Goal: Register for event/course

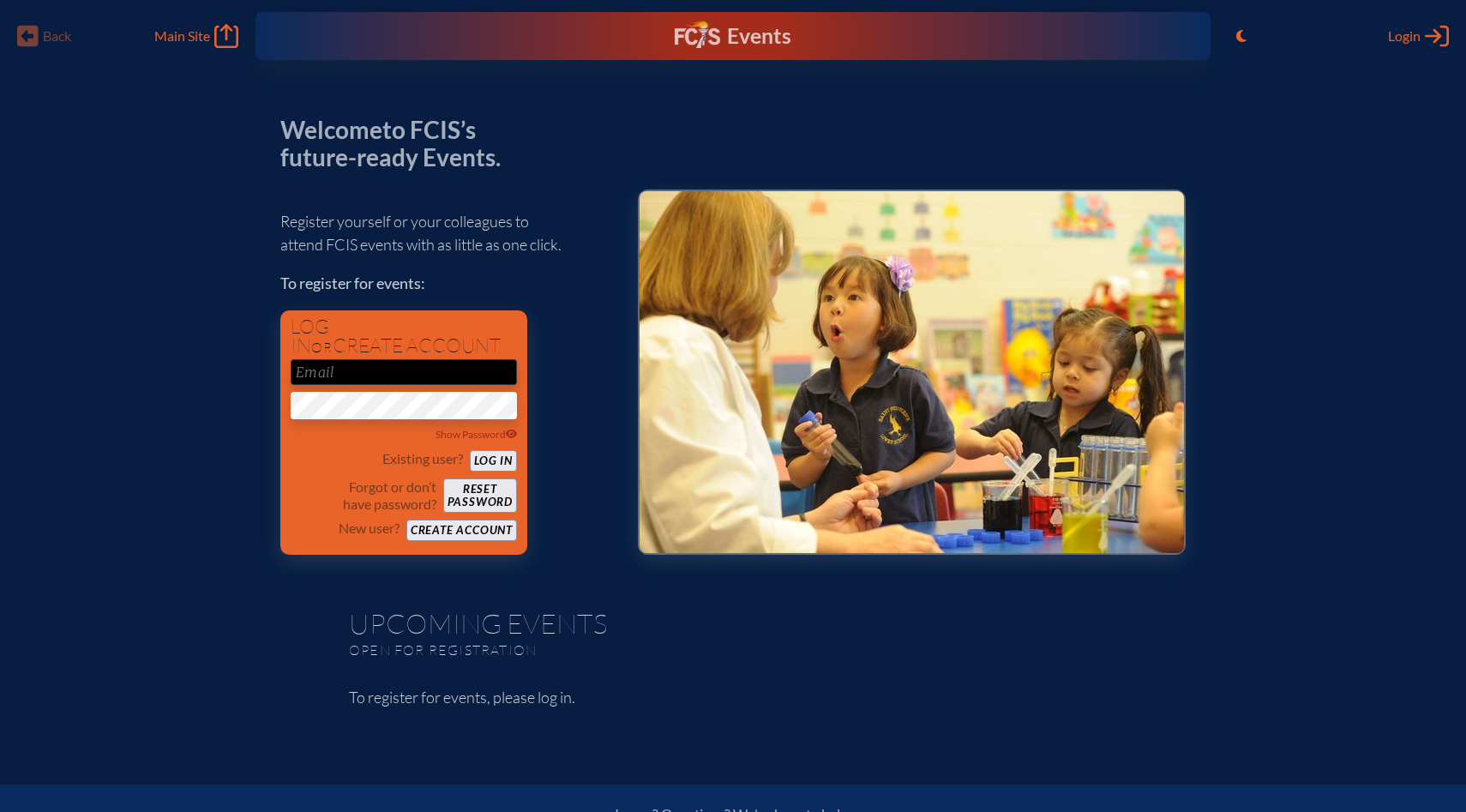
scroll to position [6, 0]
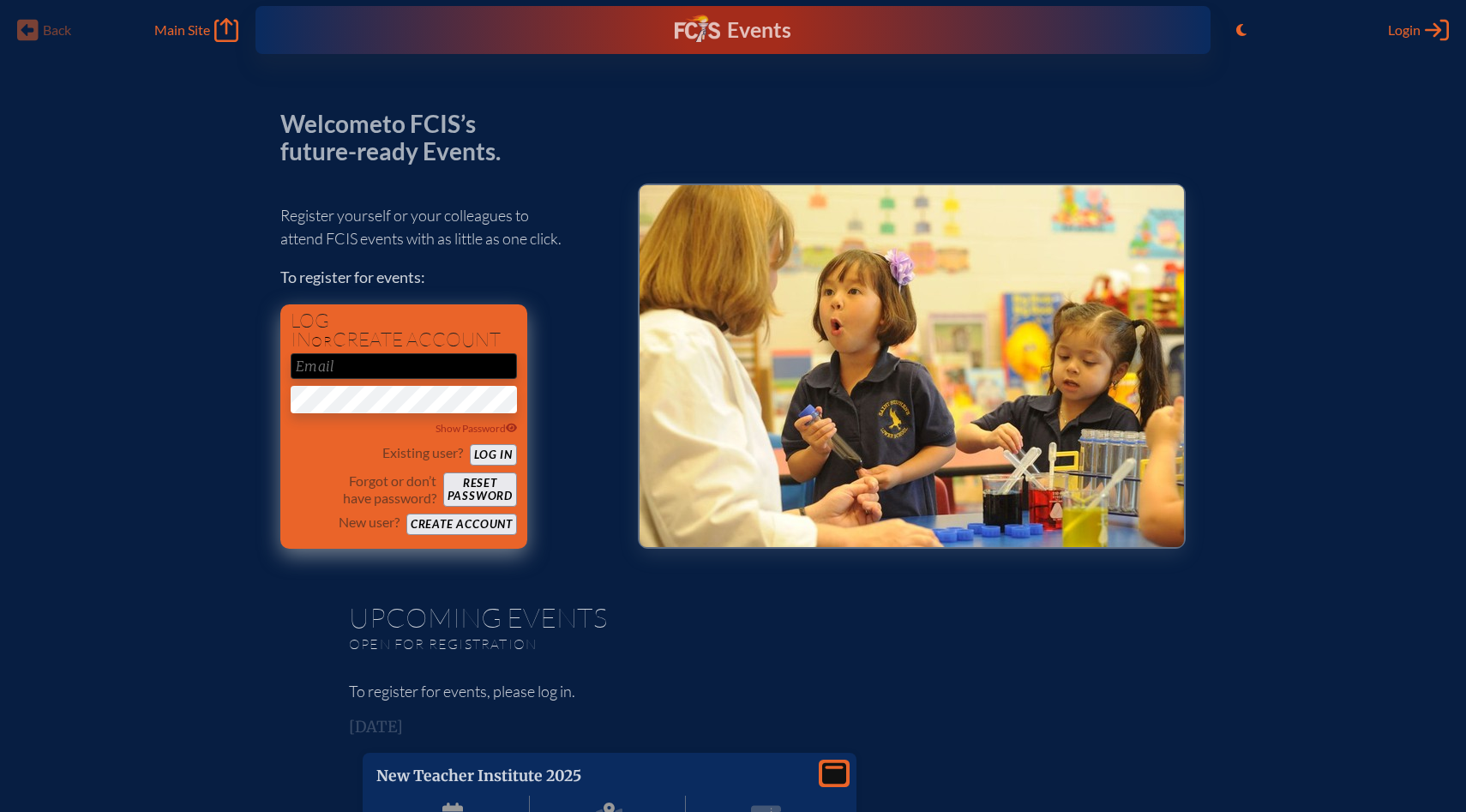
type input "[PERSON_NAME][EMAIL_ADDRESS][PERSON_NAME][PERSON_NAME][DOMAIN_NAME]"
click at [494, 458] on button "Log in" at bounding box center [493, 454] width 48 height 22
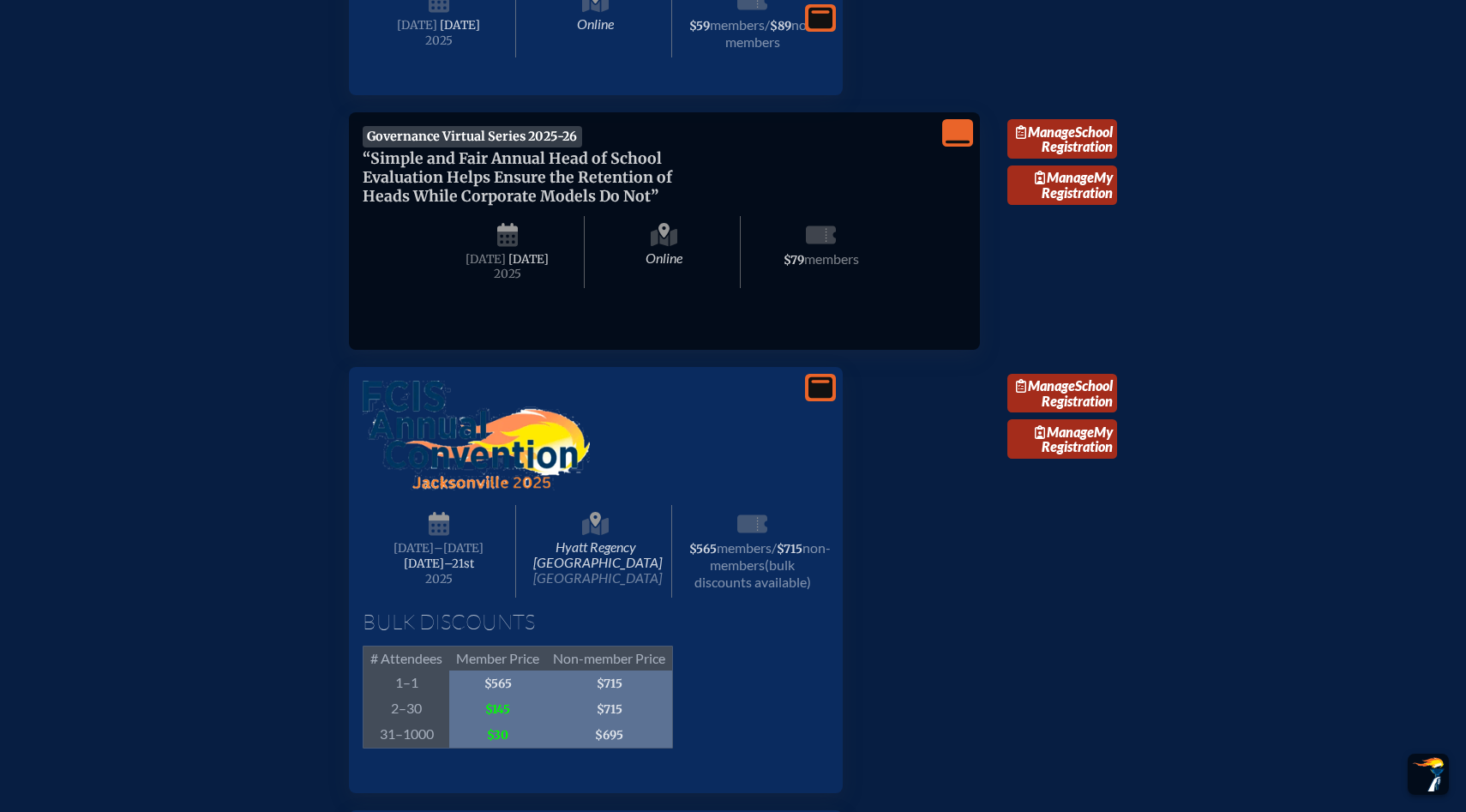
scroll to position [3199, 0]
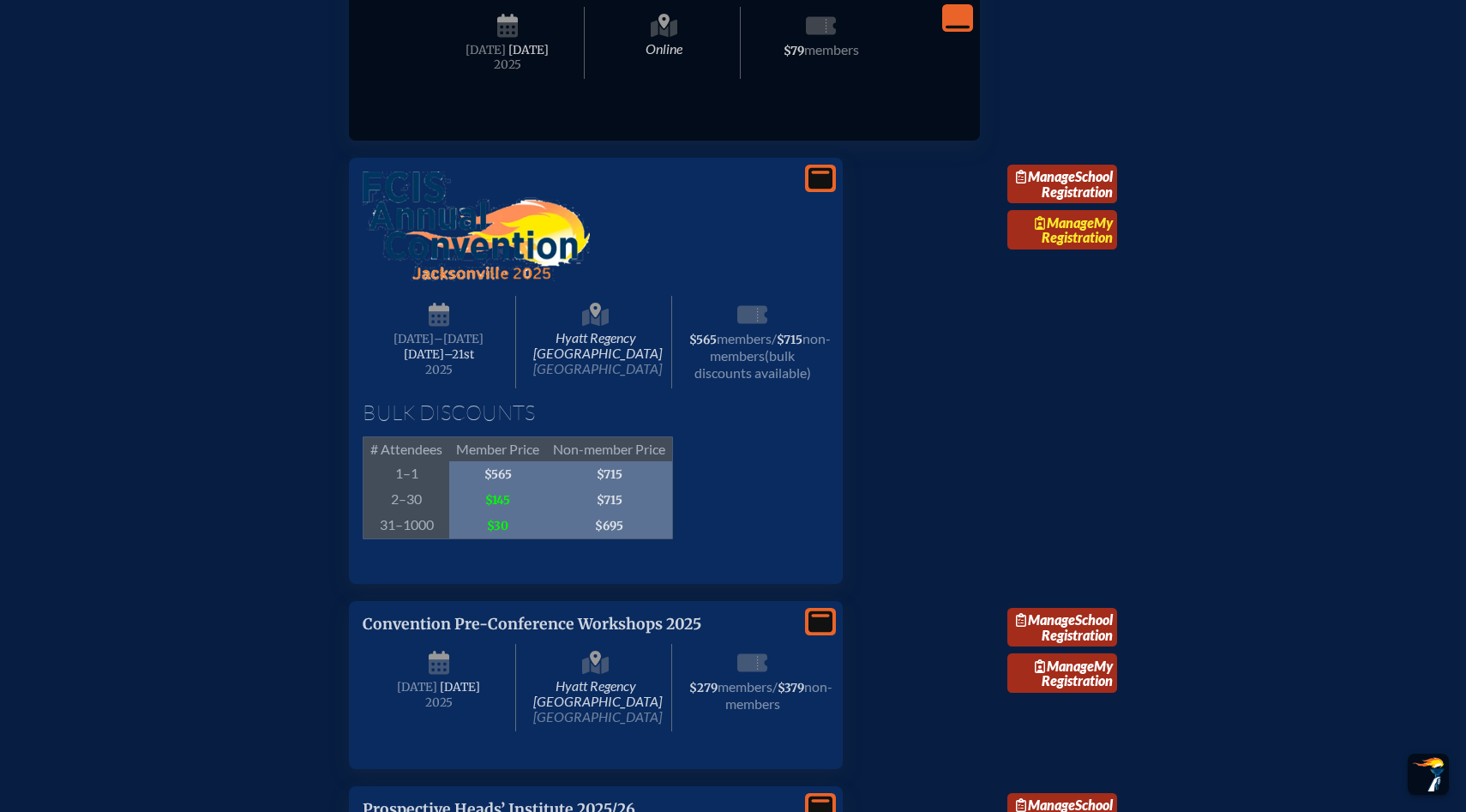
click at [1060, 249] on link "Manage My Registration" at bounding box center [1062, 230] width 110 height 40
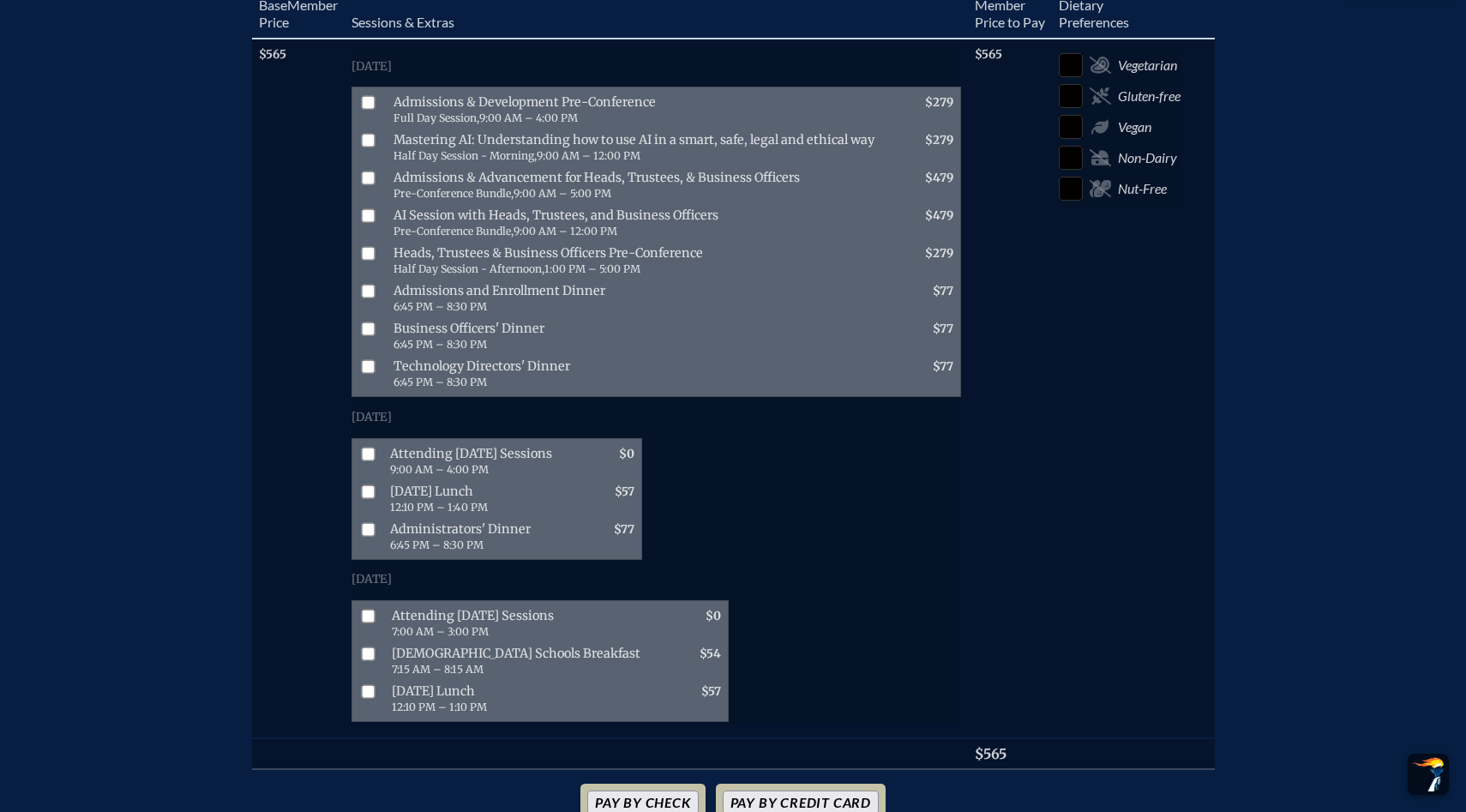
scroll to position [946, 0]
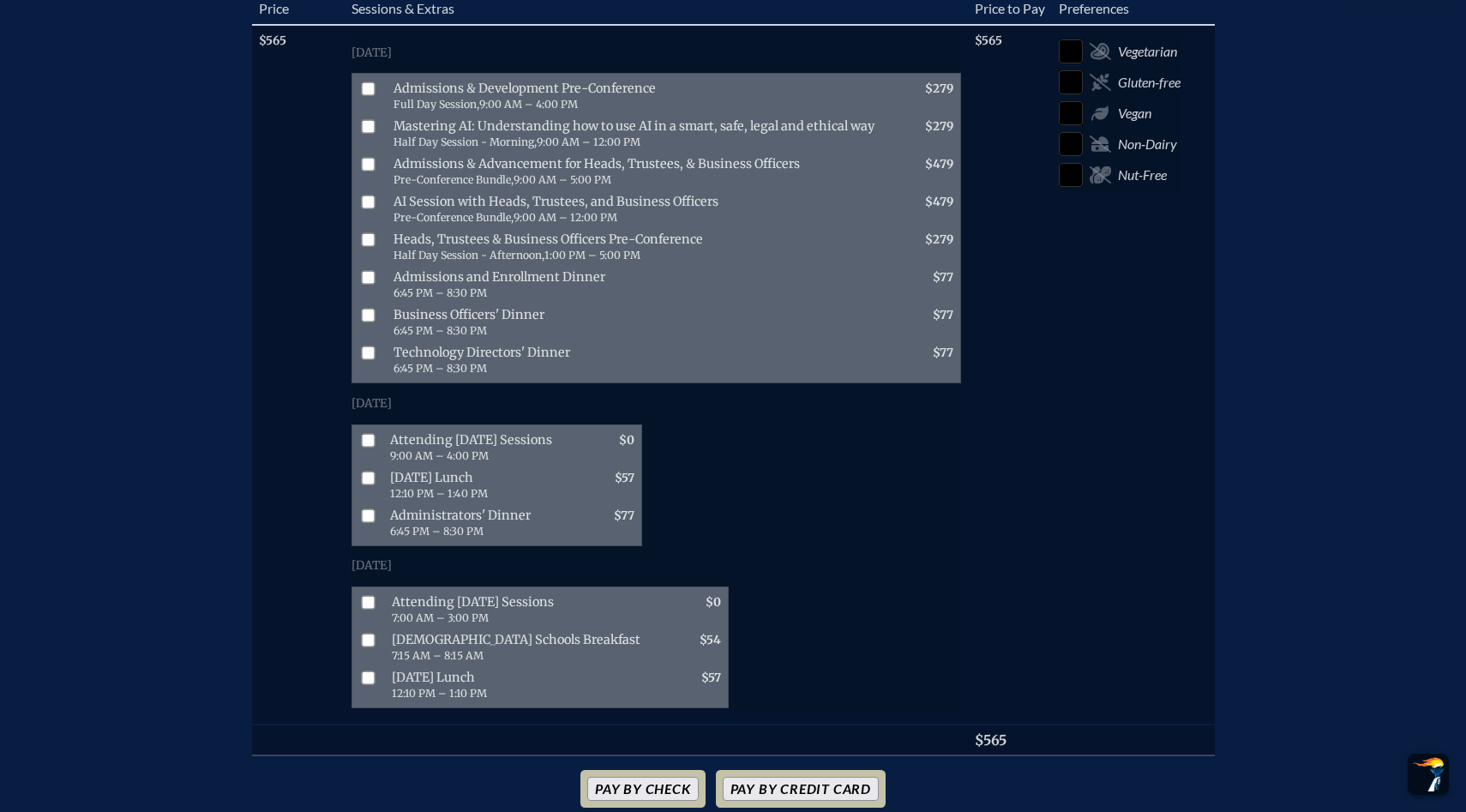
click at [369, 446] on input "checkbox" at bounding box center [368, 440] width 14 height 14
checkbox input "true"
click at [369, 623] on span at bounding box center [365, 610] width 26 height 38
click at [371, 609] on input "checkbox" at bounding box center [368, 602] width 14 height 14
checkbox input "true"
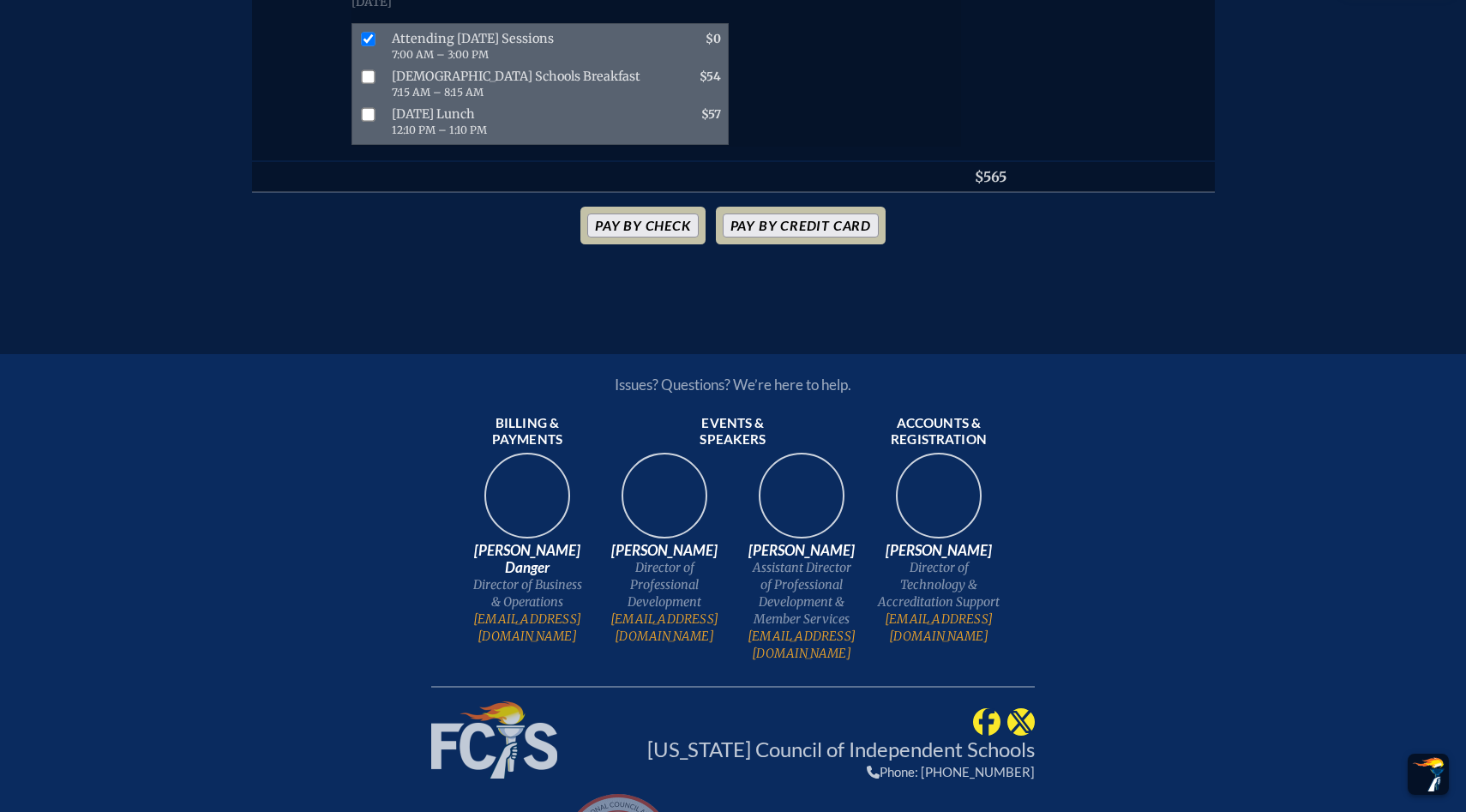
scroll to position [1513, 0]
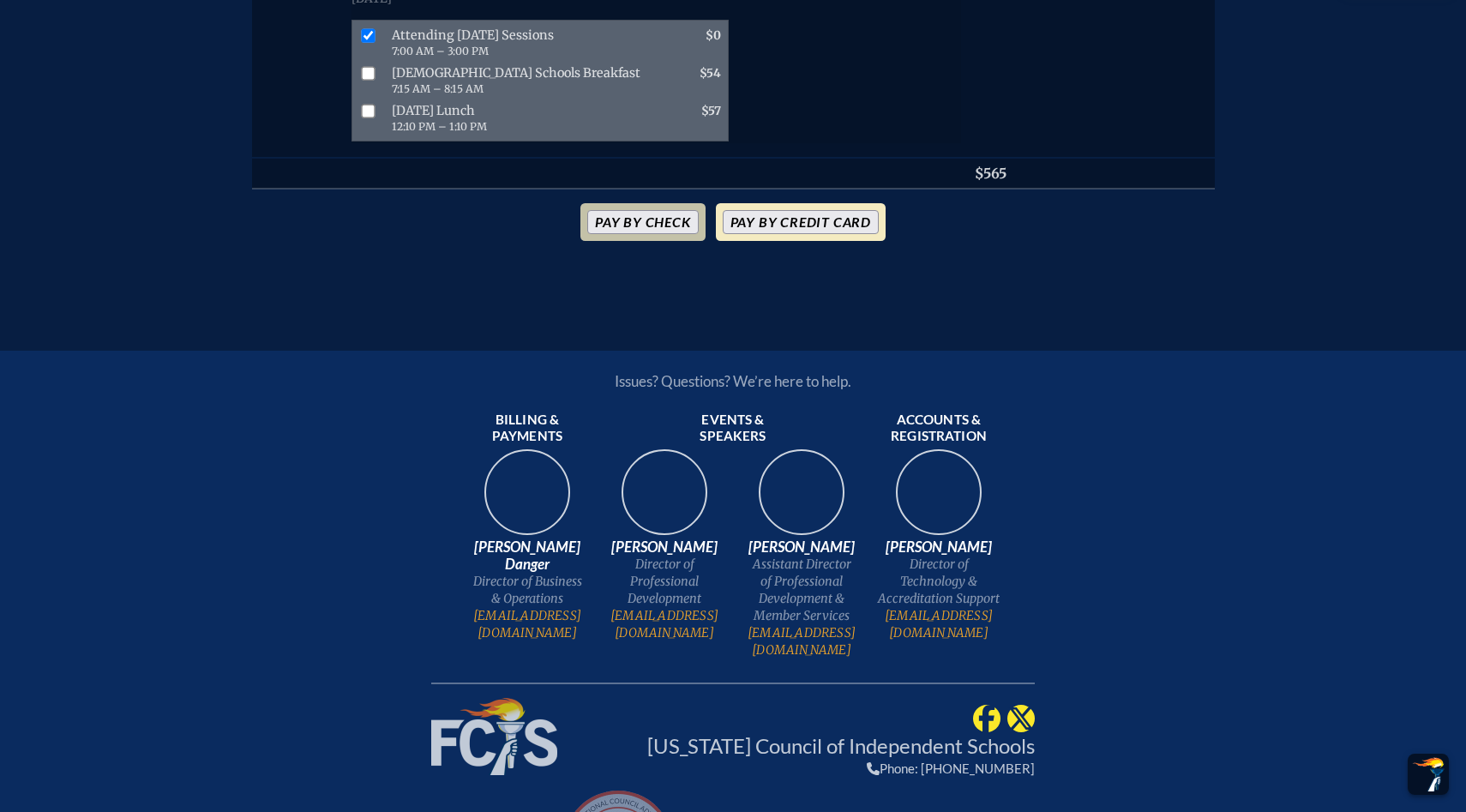
click at [753, 234] on button "Pay by Credit Card" at bounding box center [801, 222] width 156 height 24
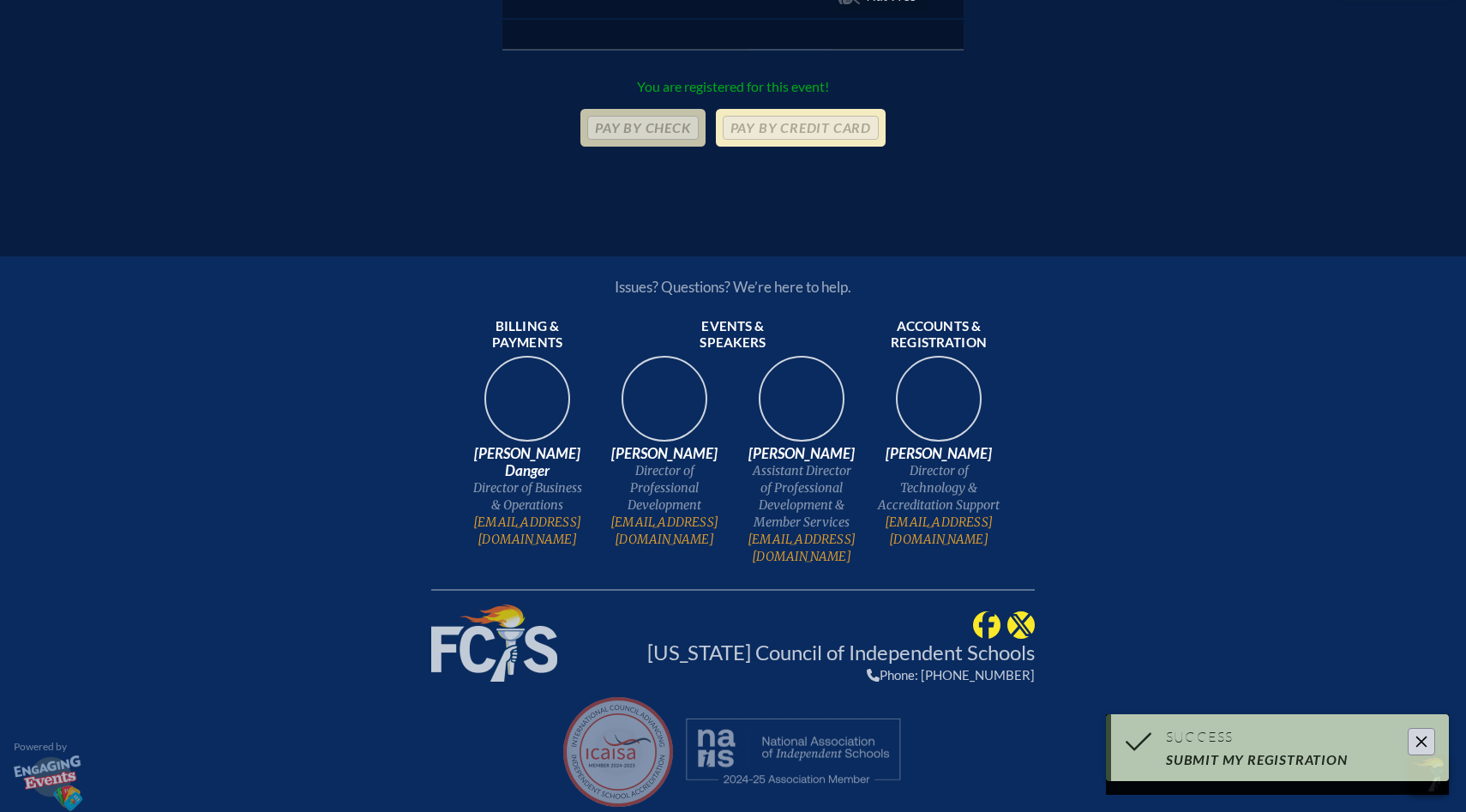
scroll to position [1058, 0]
